Goal: Find specific page/section: Find specific page/section

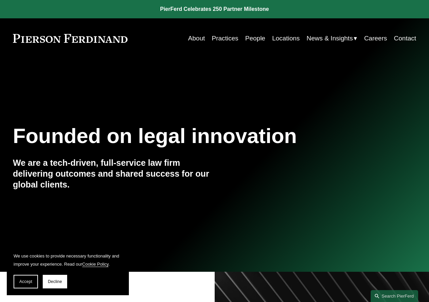
click at [279, 40] on link "Locations" at bounding box center [285, 38] width 27 height 13
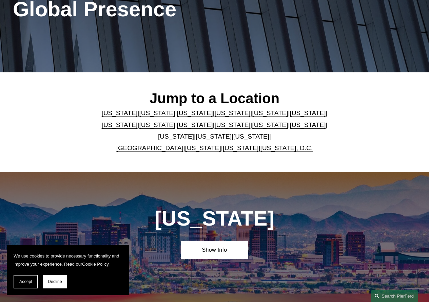
scroll to position [102, 0]
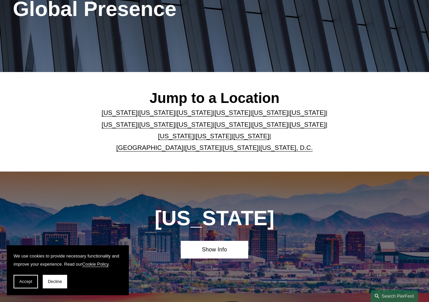
click at [163, 149] on link "United Kingdom" at bounding box center [149, 147] width 67 height 7
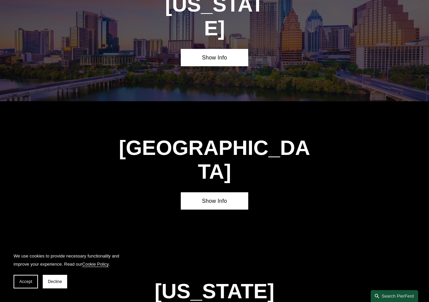
scroll to position [2117, 0]
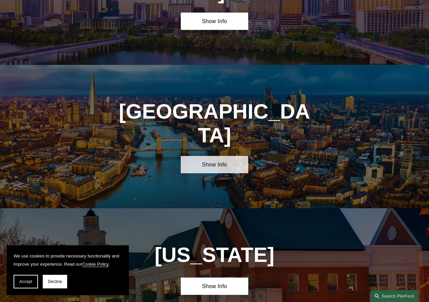
click at [212, 156] on link "Show Info" at bounding box center [214, 164] width 67 height 17
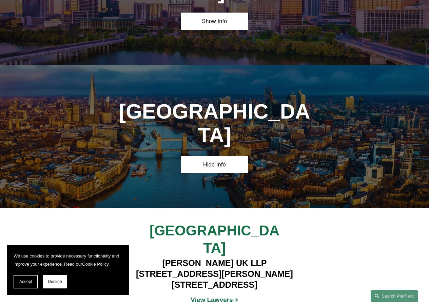
click at [198, 296] on strong "View Lawyers" at bounding box center [212, 299] width 42 height 7
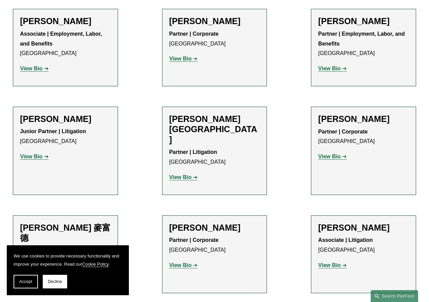
scroll to position [611, 0]
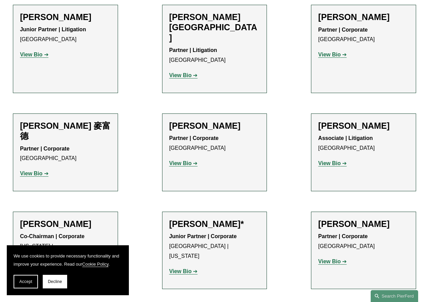
click at [33, 170] on strong "View Bio" at bounding box center [31, 173] width 22 height 6
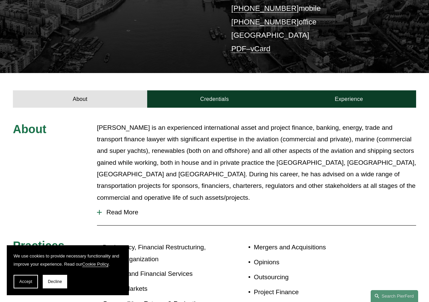
scroll to position [204, 0]
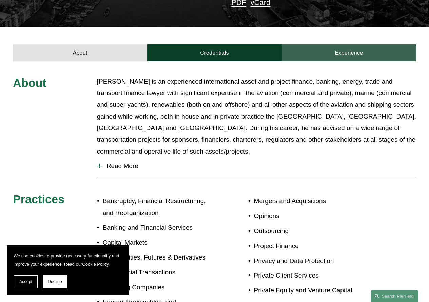
click at [316, 48] on link "Experience" at bounding box center [349, 52] width 134 height 17
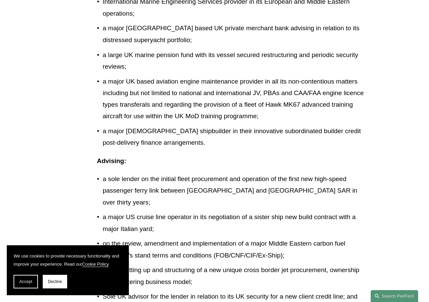
scroll to position [543, 0]
